Goal: Information Seeking & Learning: Learn about a topic

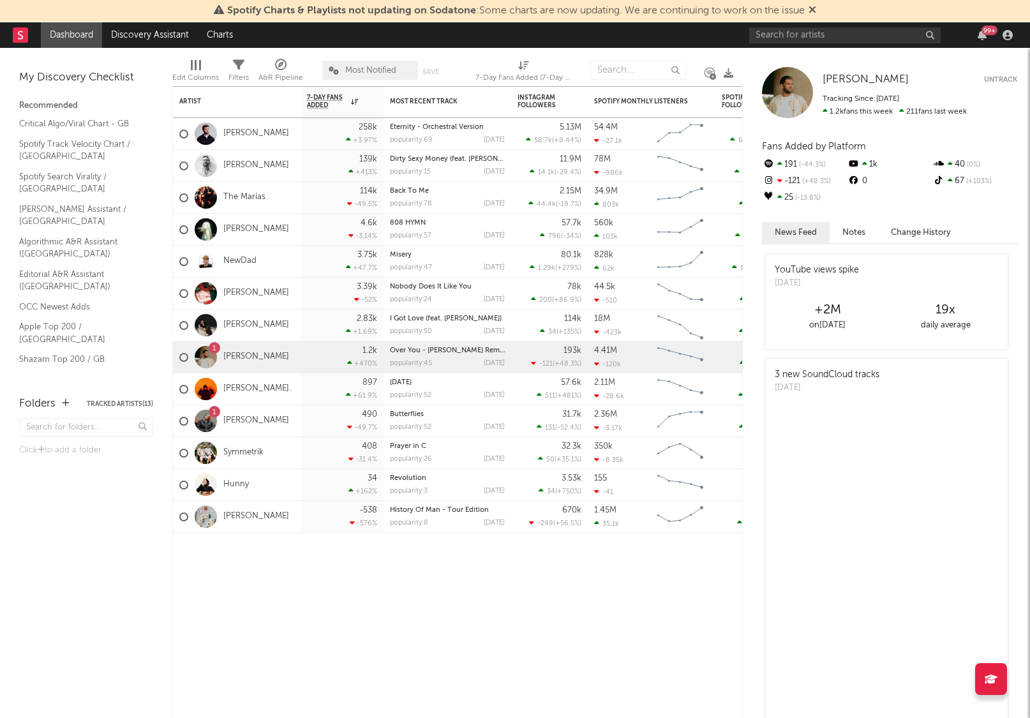
click at [238, 519] on link "[PERSON_NAME]" at bounding box center [256, 516] width 66 height 11
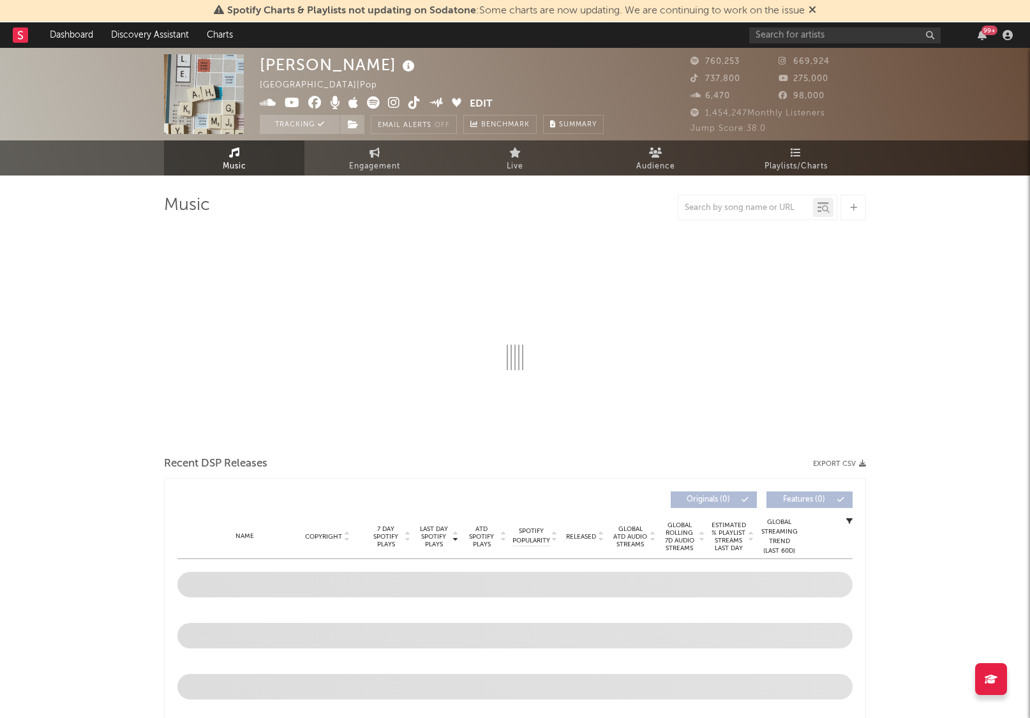
select select "6m"
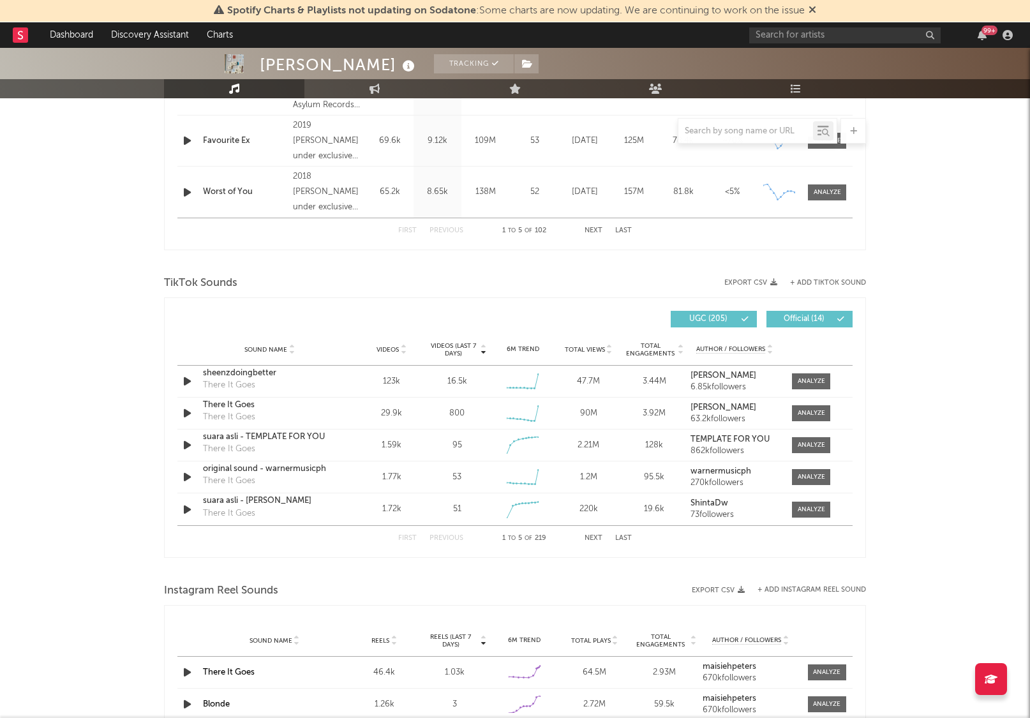
scroll to position [708, 0]
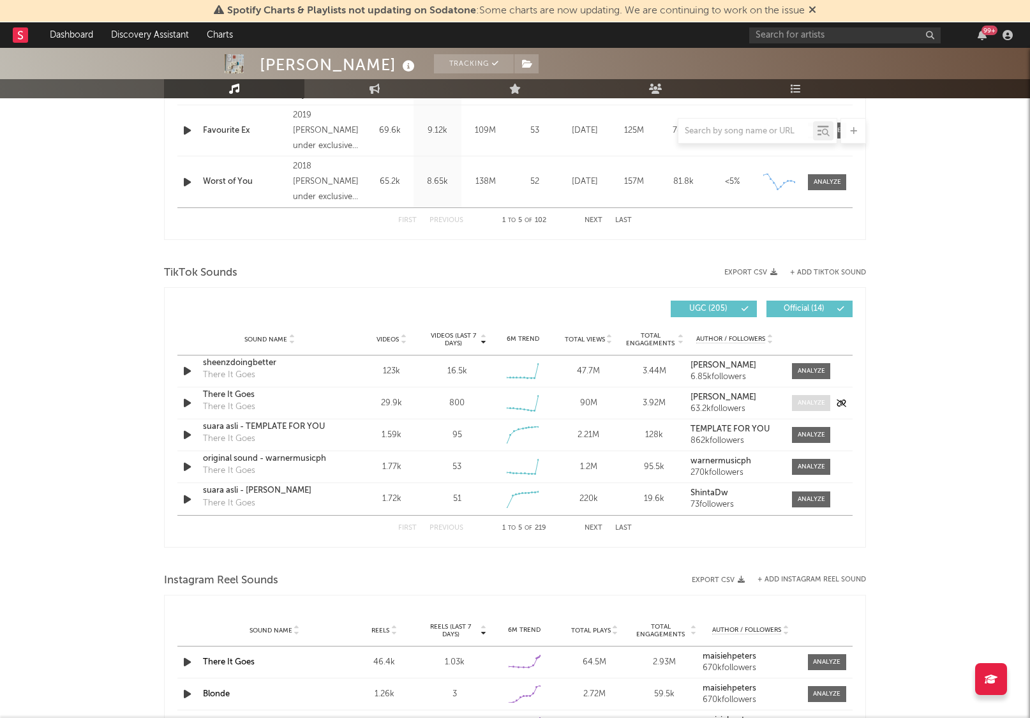
click at [808, 405] on div at bounding box center [811, 403] width 27 height 10
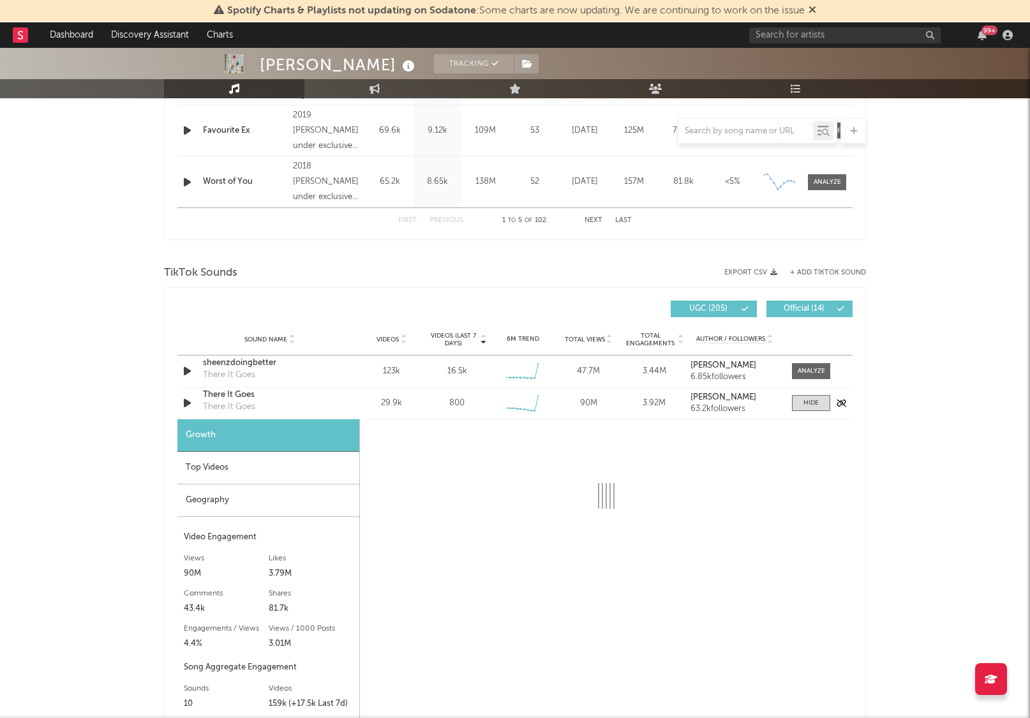
click at [236, 393] on div "There It Goes" at bounding box center [269, 395] width 133 height 13
select select "6m"
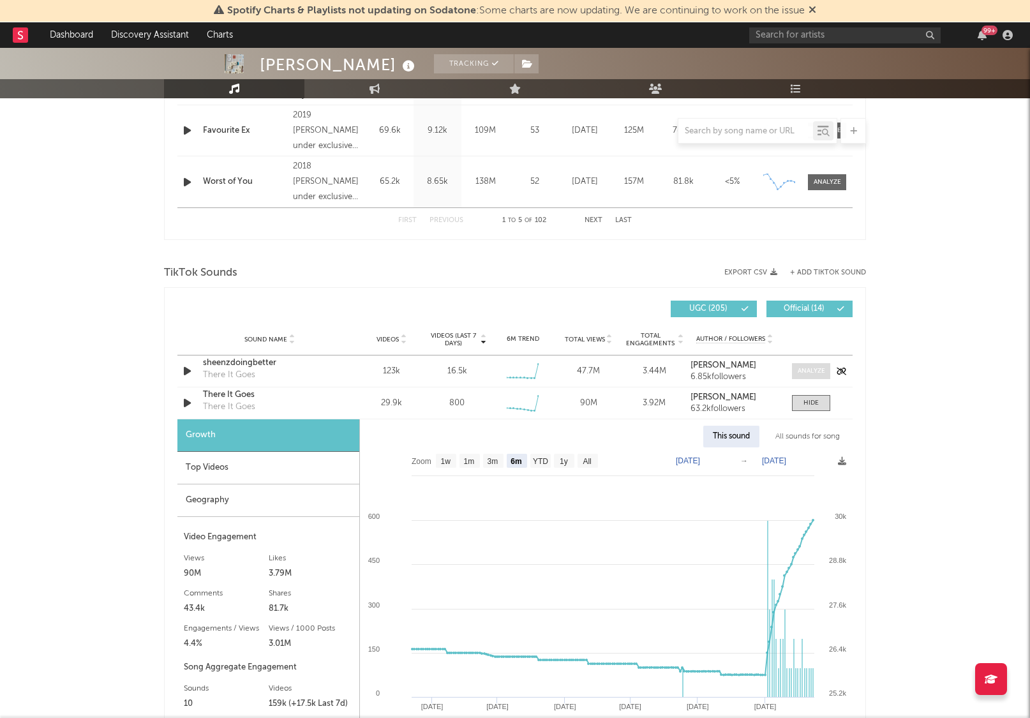
click at [809, 366] on div at bounding box center [811, 371] width 27 height 10
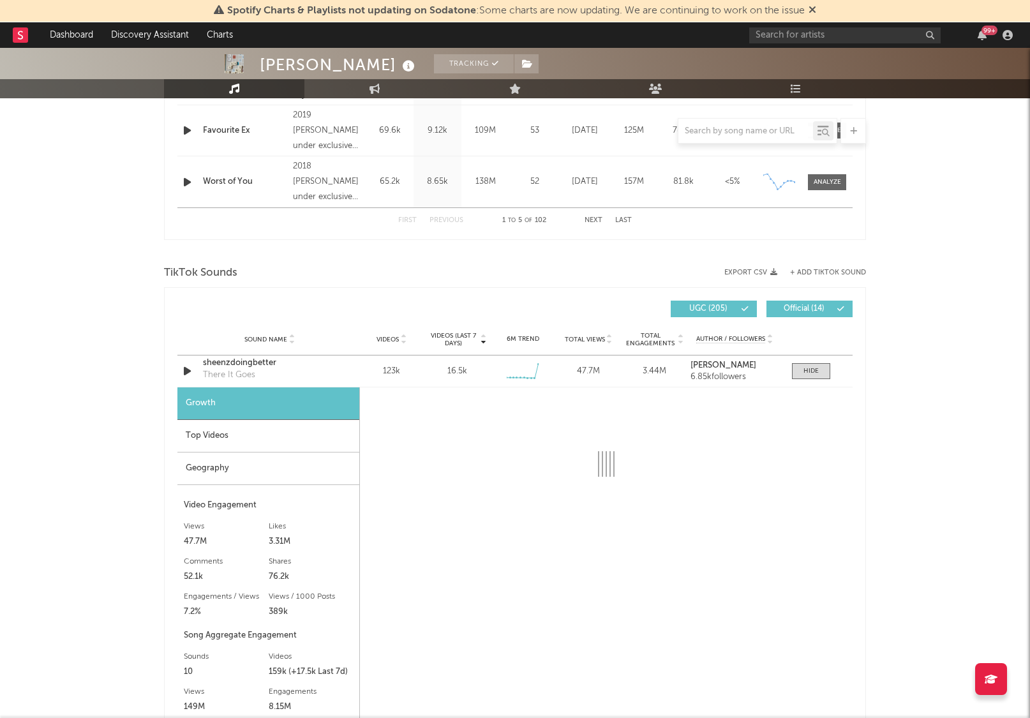
click at [836, 526] on div at bounding box center [606, 562] width 493 height 351
select select "6m"
